Goal: Information Seeking & Learning: Check status

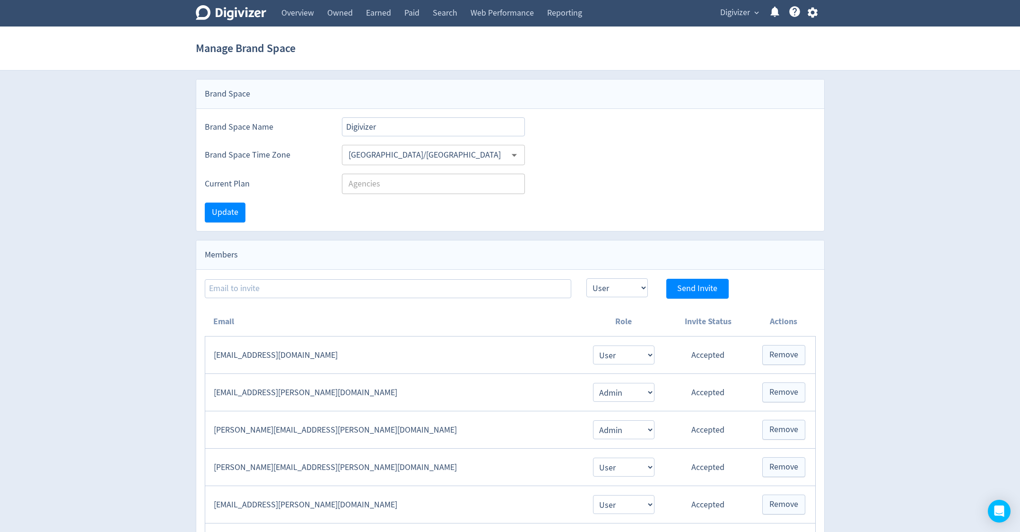
select select "USER"
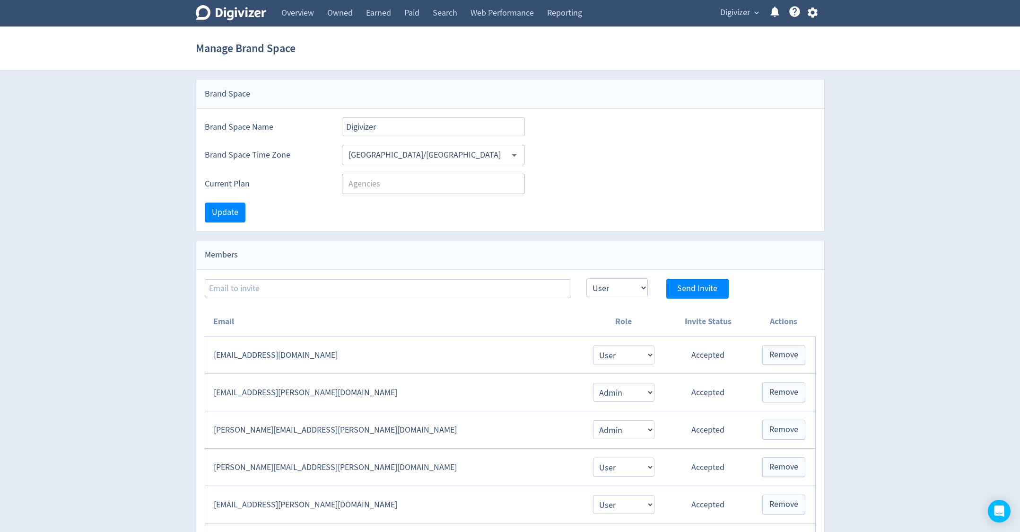
select select "USER"
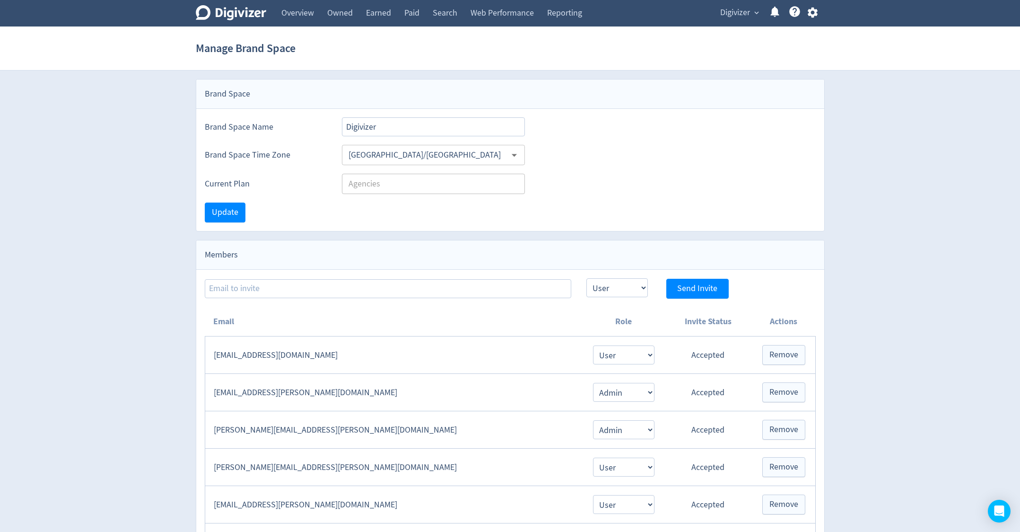
select select "USER"
click at [282, 16] on link "Overview" at bounding box center [298, 13] width 46 height 26
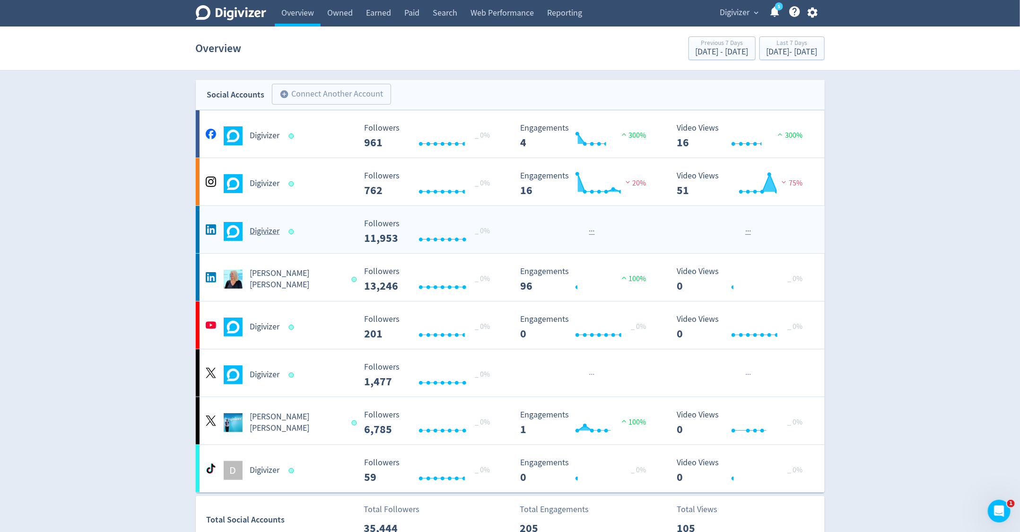
click at [255, 239] on div "Digivizer" at bounding box center [279, 231] width 153 height 19
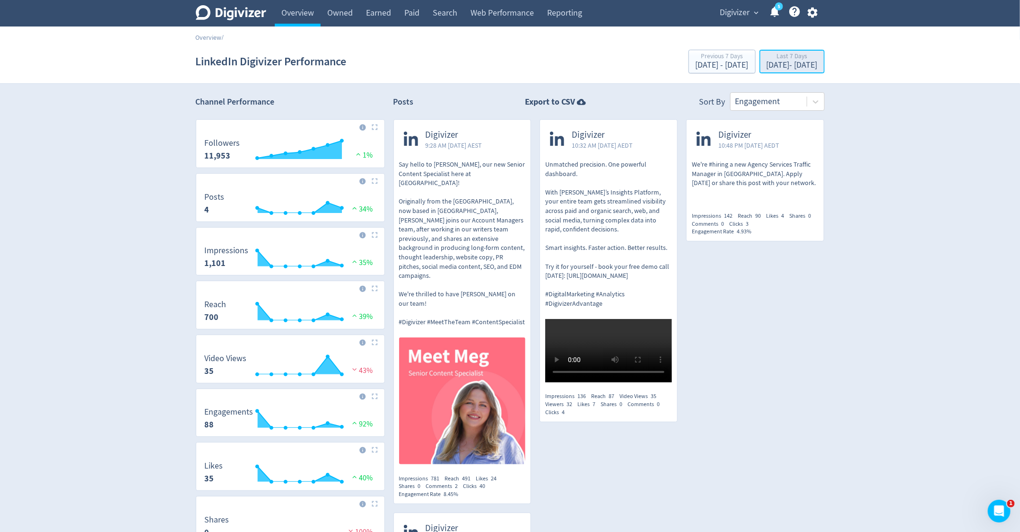
click at [767, 59] on div "Last 7 Days" at bounding box center [792, 57] width 51 height 8
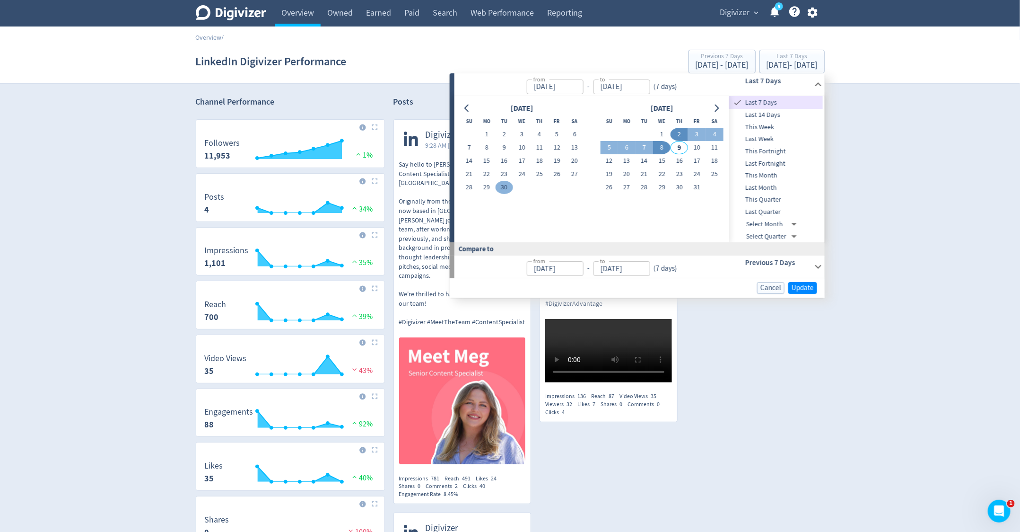
click at [500, 185] on button "30" at bounding box center [505, 187] width 18 height 13
type input "Sep 30, 2025"
click at [500, 185] on button "30" at bounding box center [505, 187] width 18 height 13
type input "Sep 29, 2025"
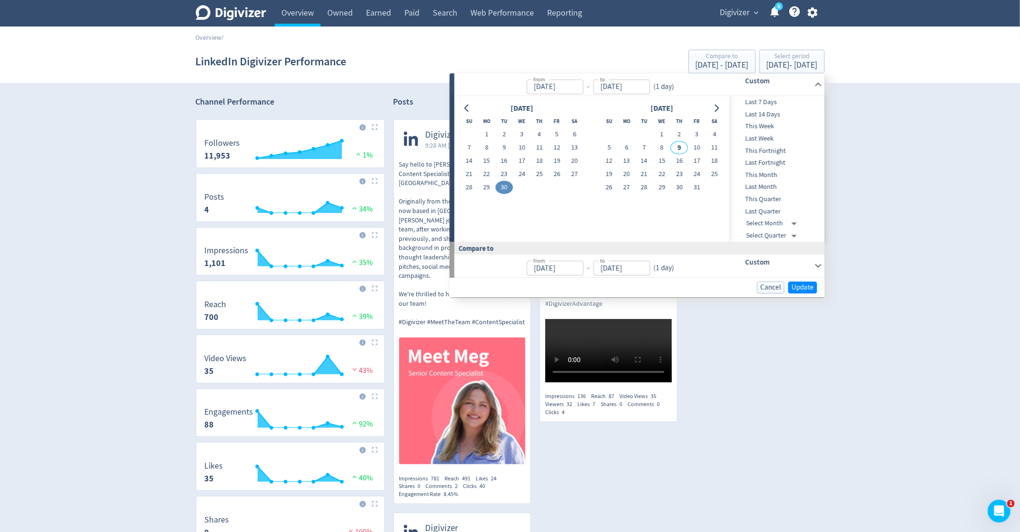
type input "Sep 29, 2025"
click at [806, 285] on span "Update" at bounding box center [803, 287] width 22 height 7
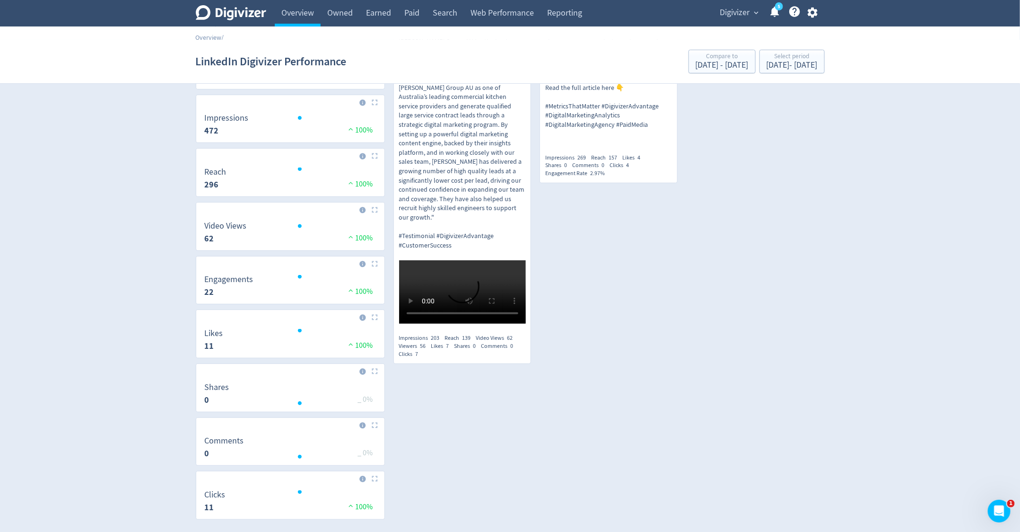
scroll to position [138, 0]
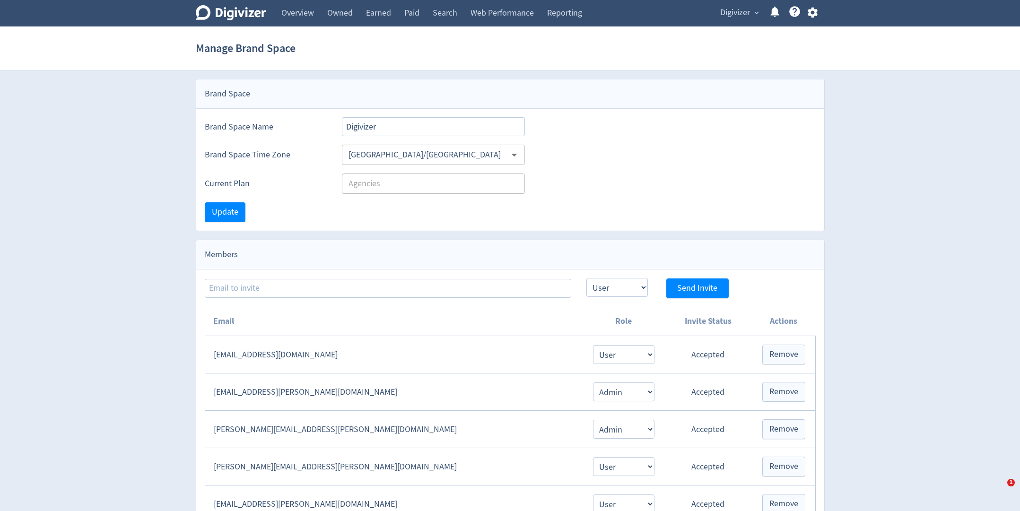
select select "USER"
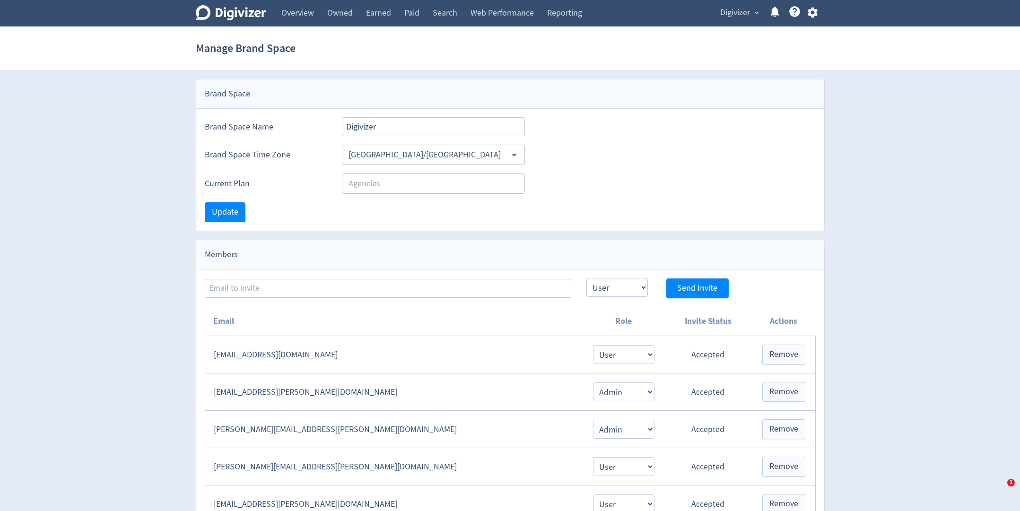
select select "USER"
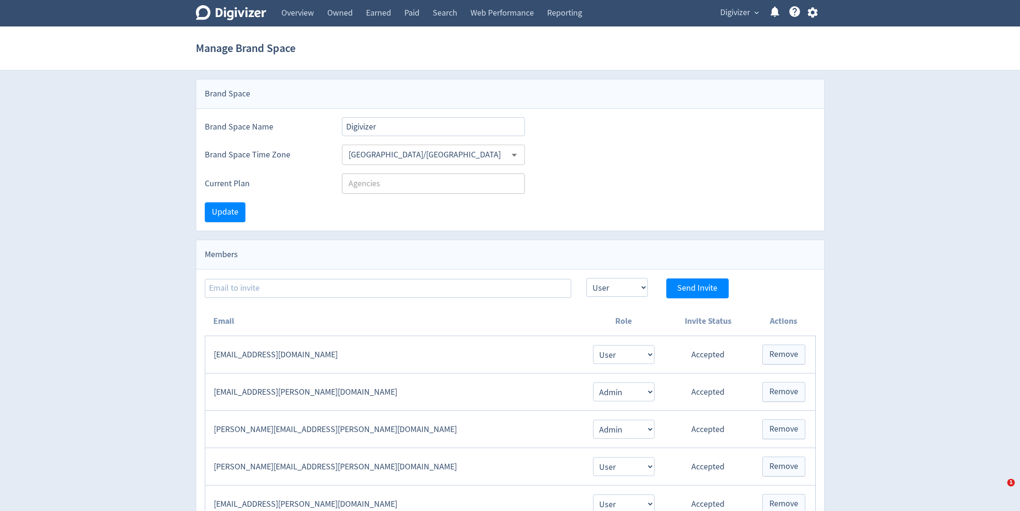
select select "USER"
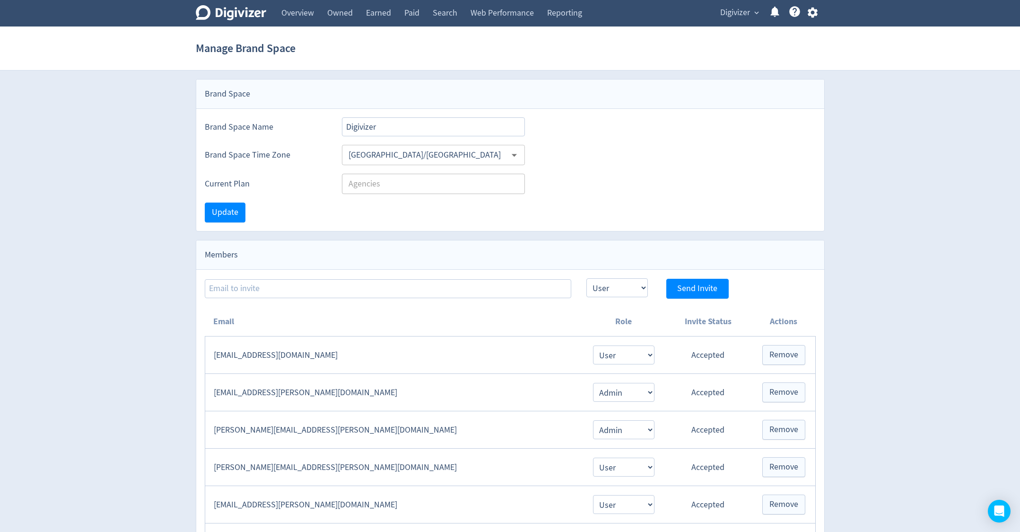
select select "USER"
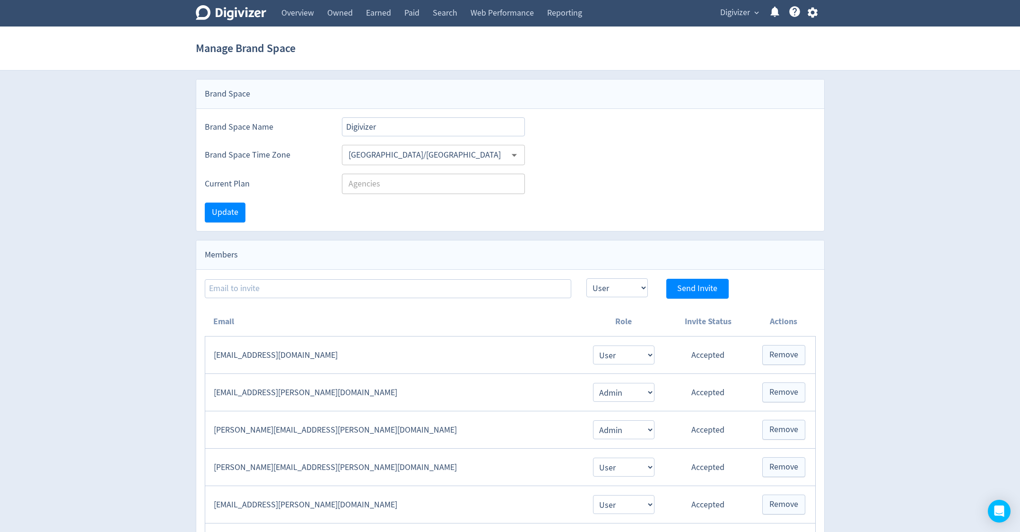
select select "USER"
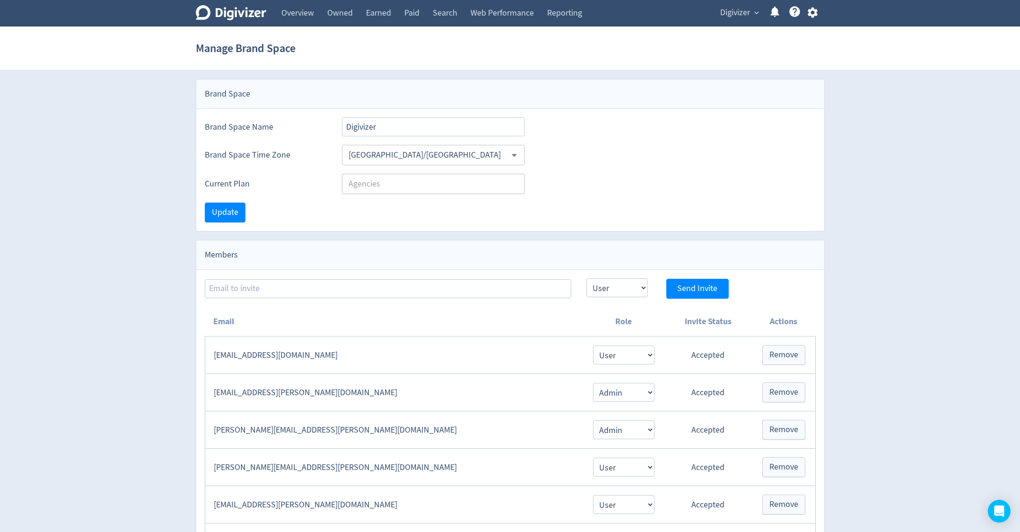
select select "USER"
click at [304, 21] on link "Overview" at bounding box center [298, 13] width 46 height 26
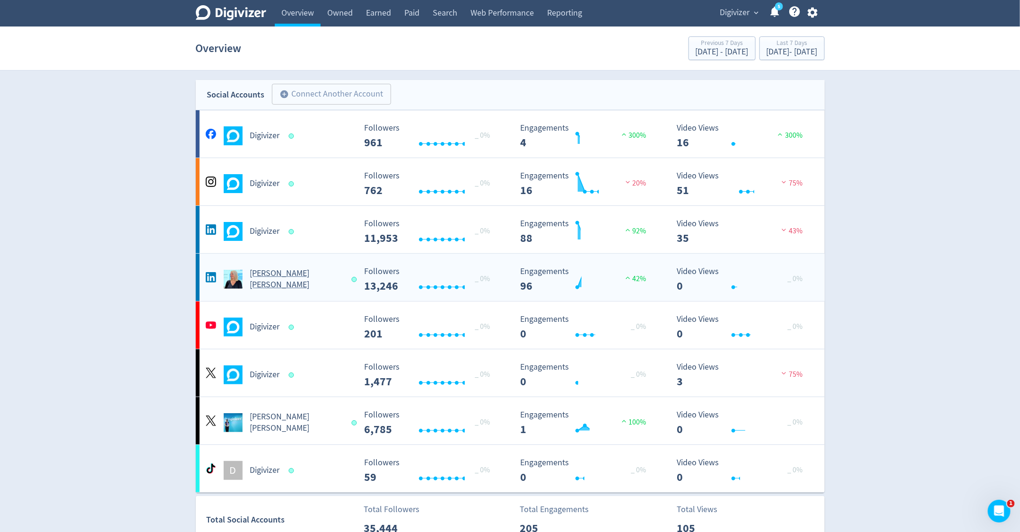
click at [275, 272] on div "Emma Lo Russo" at bounding box center [279, 279] width 153 height 23
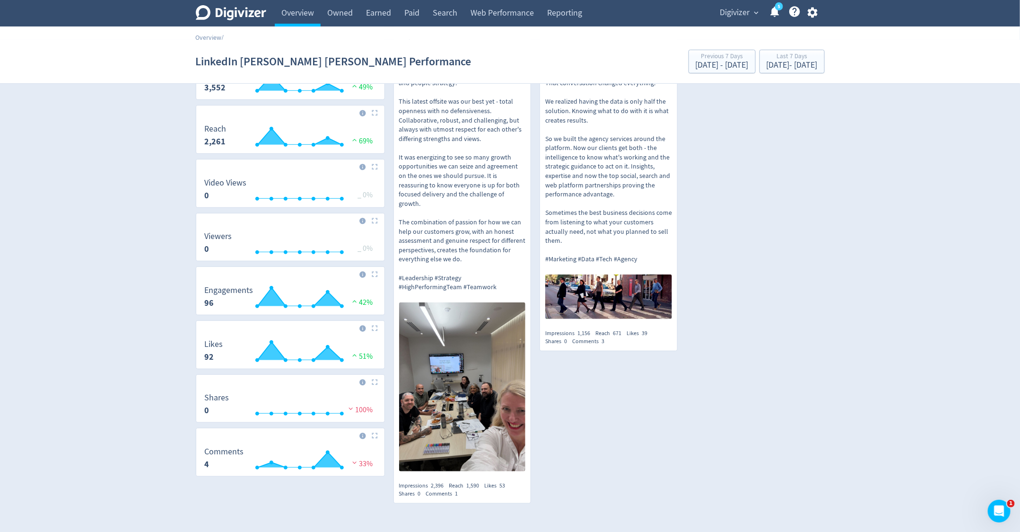
scroll to position [176, 0]
click at [807, 69] on div "Oct 2, 2025 - Oct 8, 2025" at bounding box center [792, 65] width 51 height 9
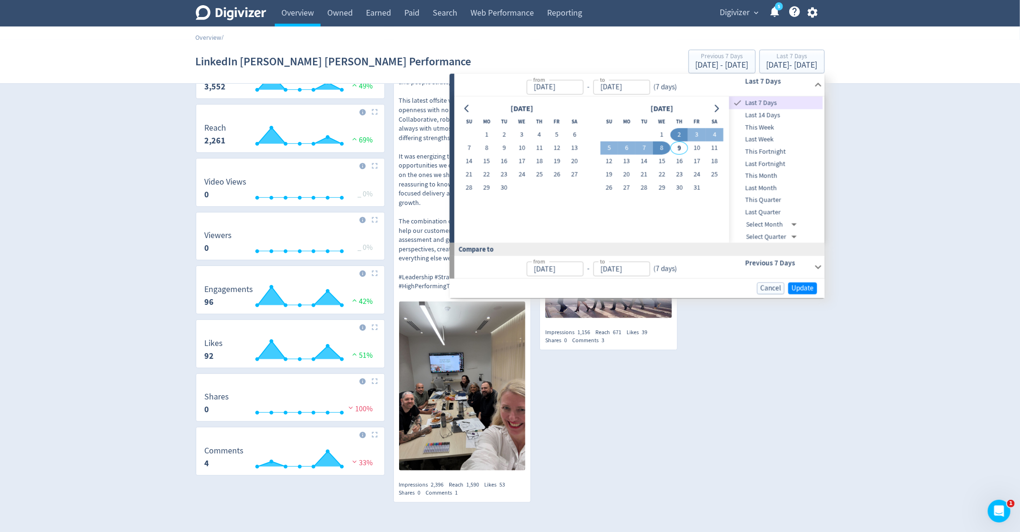
click at [851, 114] on div "Digivizer Logo Mark Digivizer Logo Overview Owned Earned Paid Search Web Perfor…" at bounding box center [510, 206] width 1020 height 764
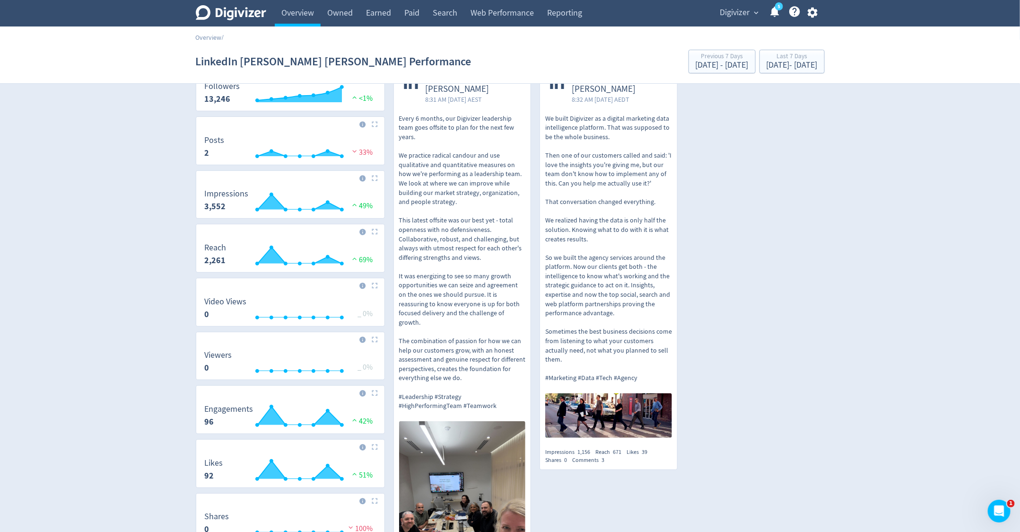
scroll to position [0, 0]
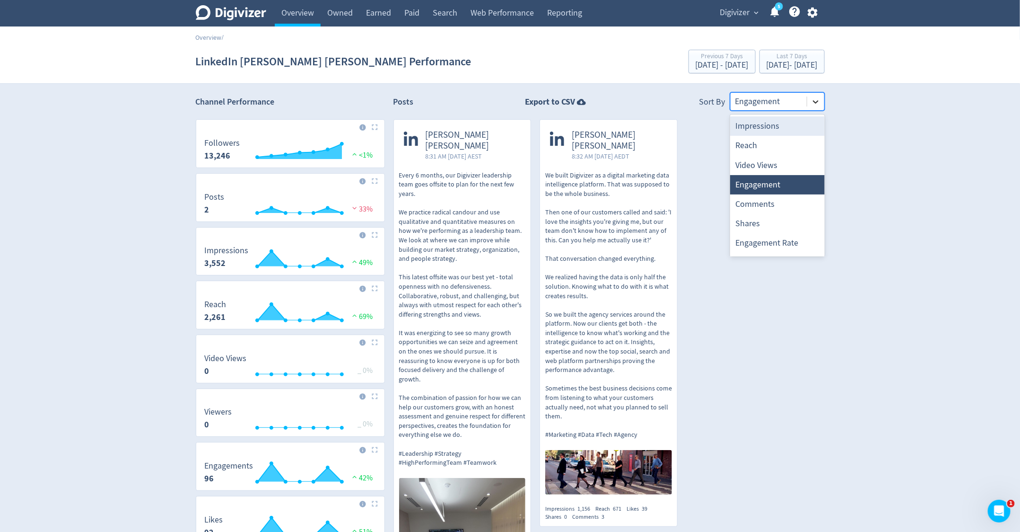
click at [814, 106] on div at bounding box center [815, 101] width 17 height 17
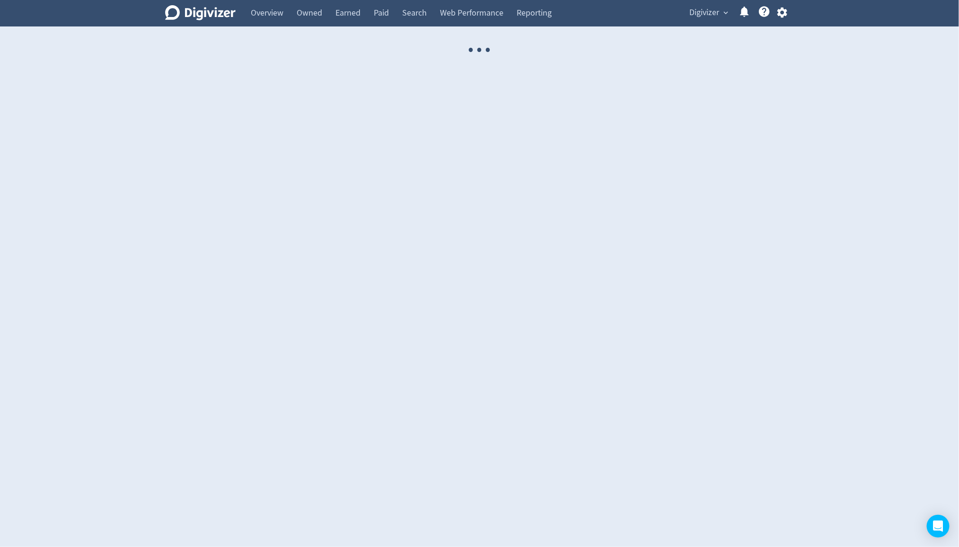
select select "USER"
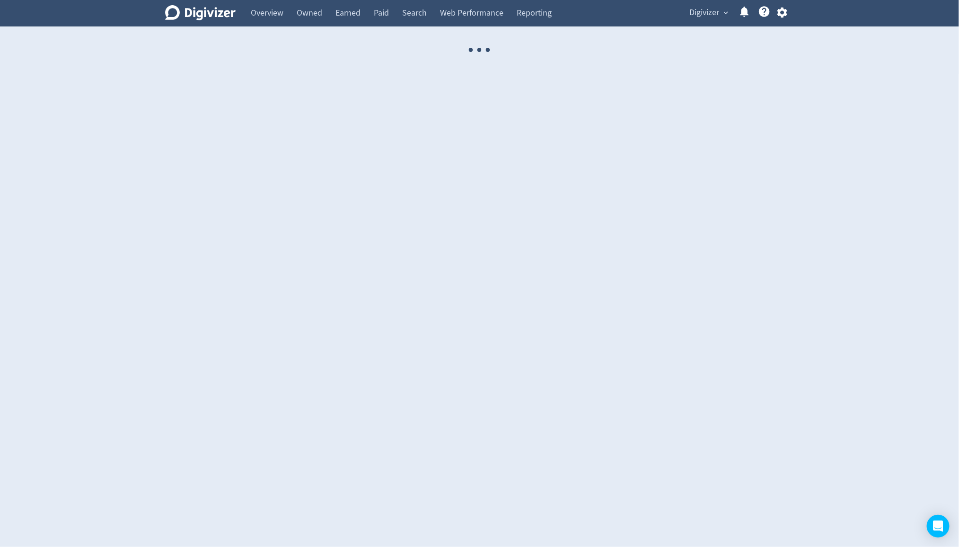
select select "USER"
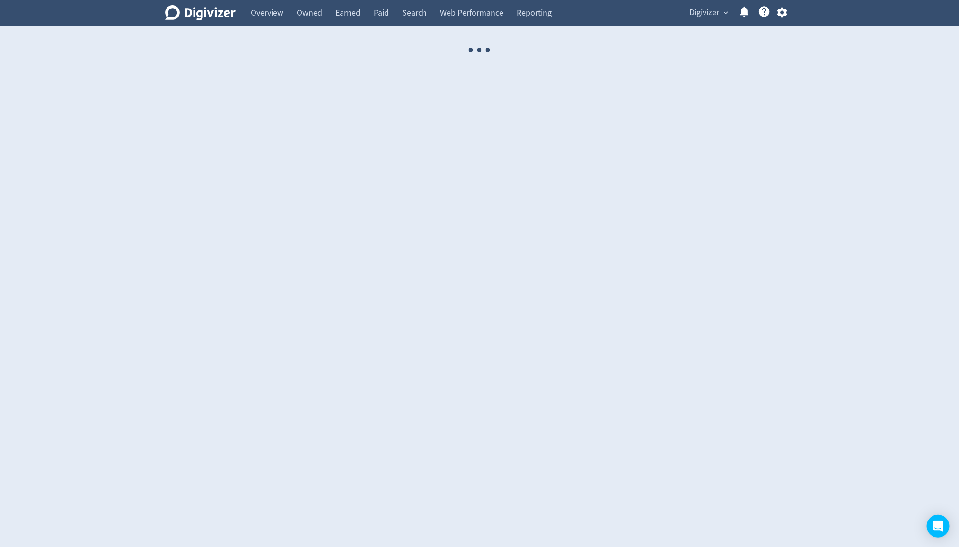
select select "USER"
